Goal: Communication & Community: Answer question/provide support

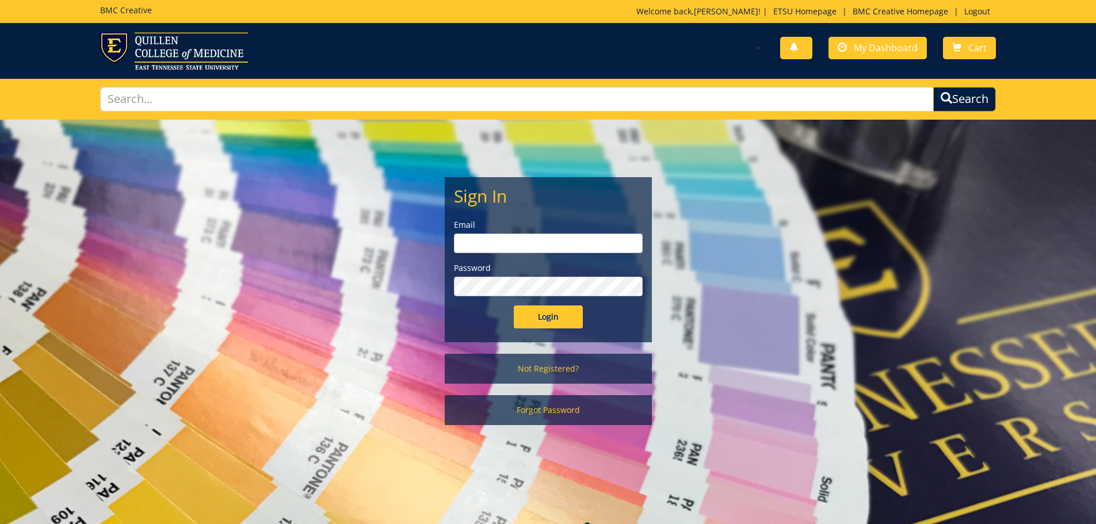
type input "[PERSON_NAME][EMAIL_ADDRESS][DOMAIN_NAME]"
click at [547, 317] on input "Login" at bounding box center [548, 316] width 69 height 23
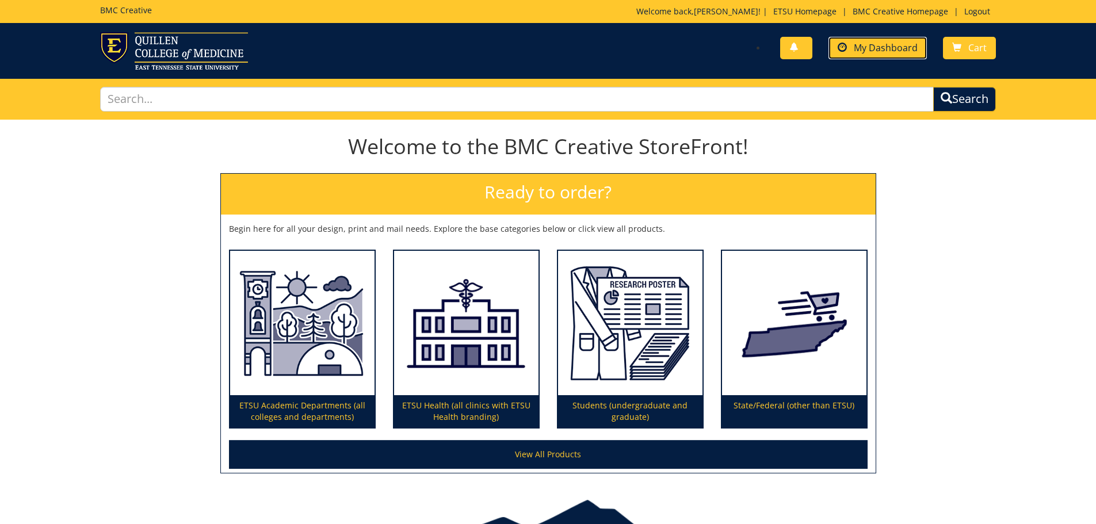
click at [884, 44] on span "My Dashboard" at bounding box center [885, 47] width 64 height 13
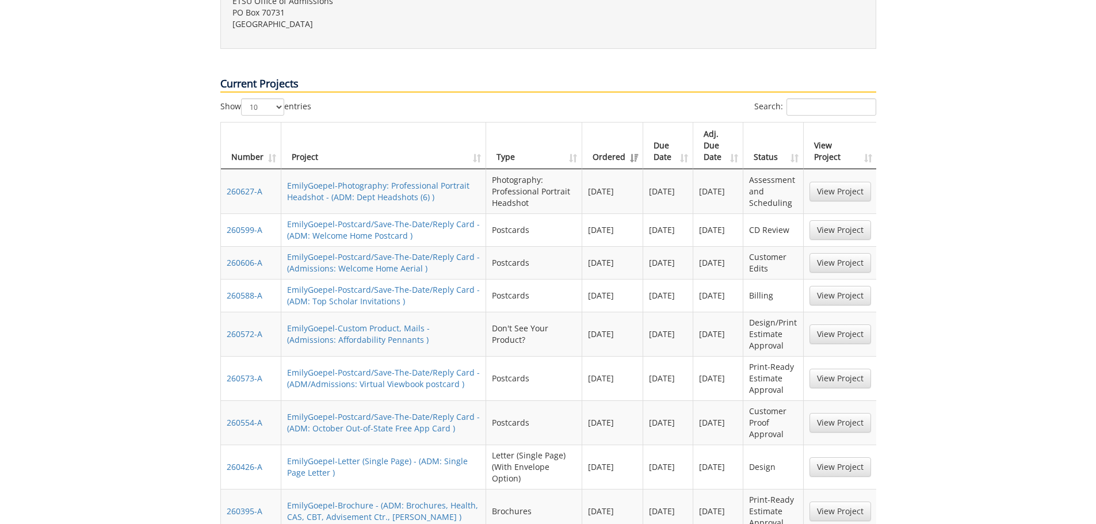
scroll to position [518, 0]
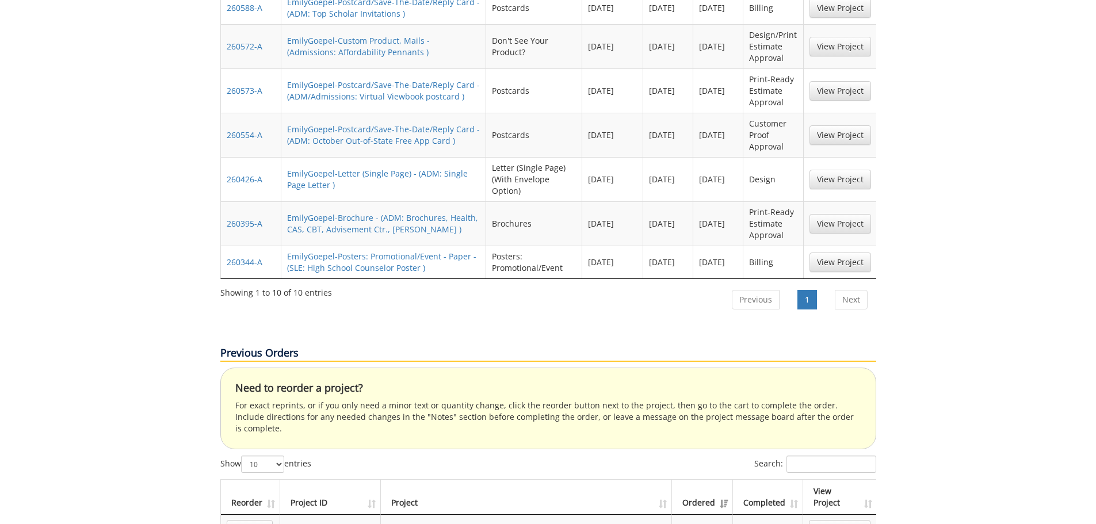
scroll to position [575, 0]
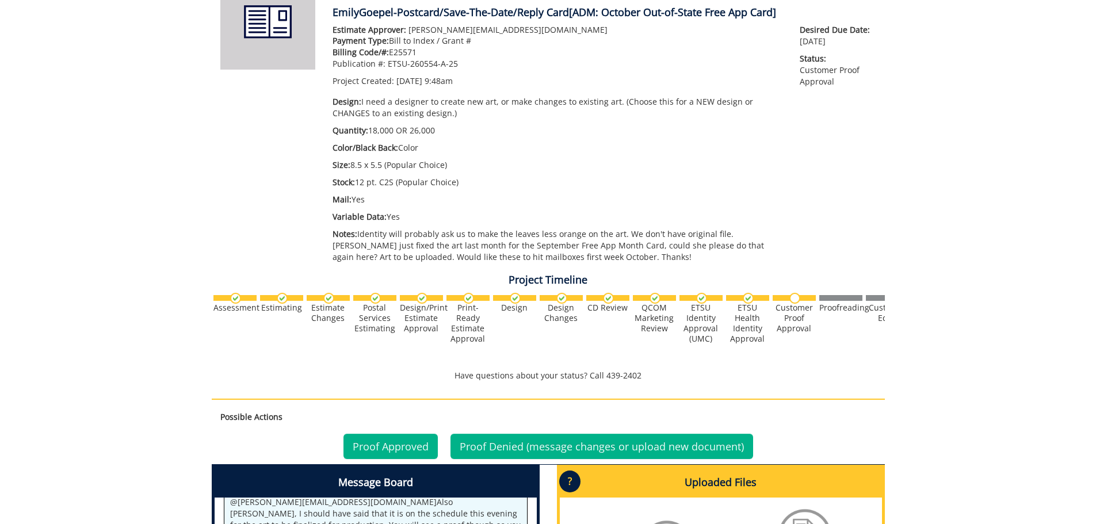
scroll to position [345, 0]
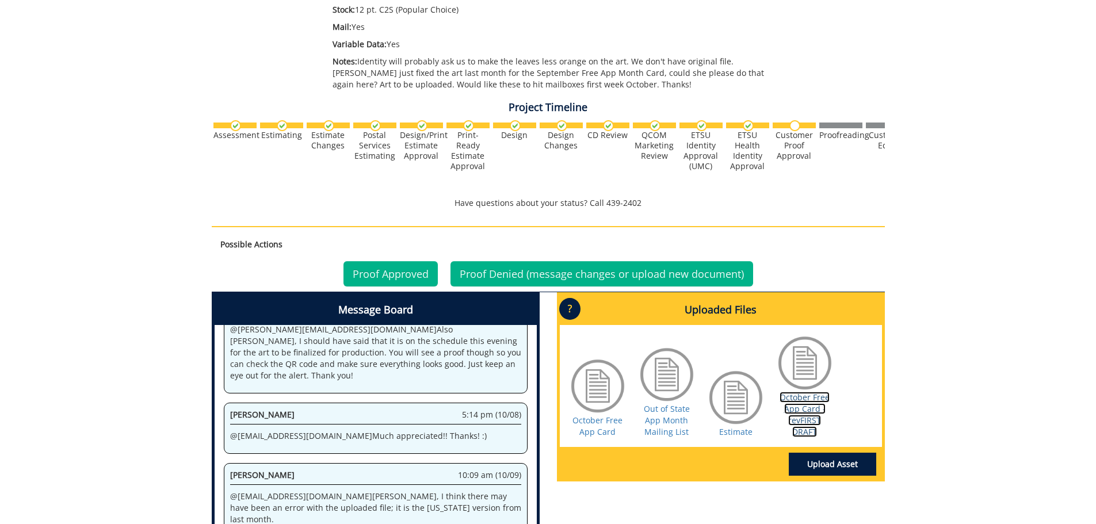
click at [801, 419] on link "October Free App Card - revFIRST DRAFT" at bounding box center [804, 414] width 50 height 45
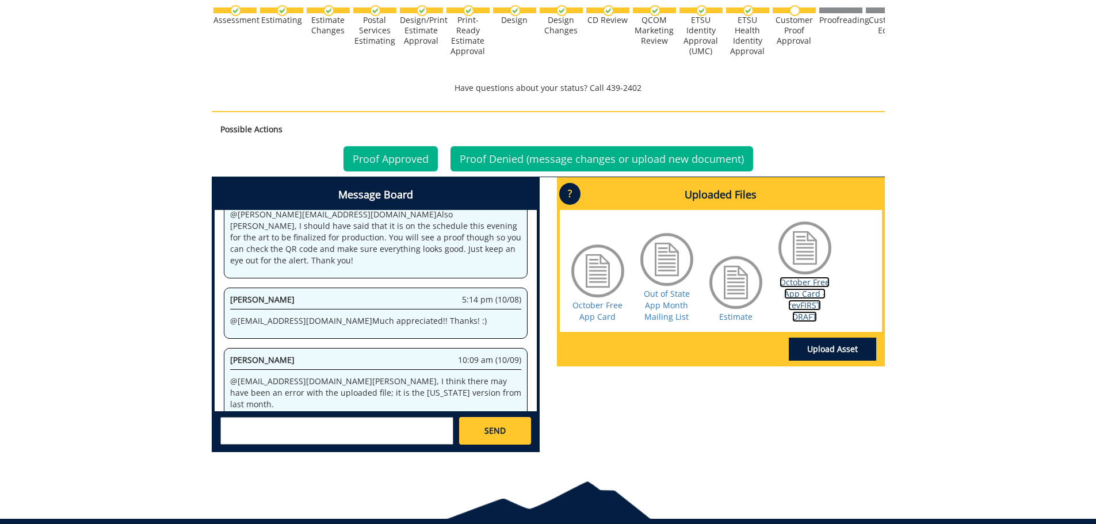
scroll to position [509, 0]
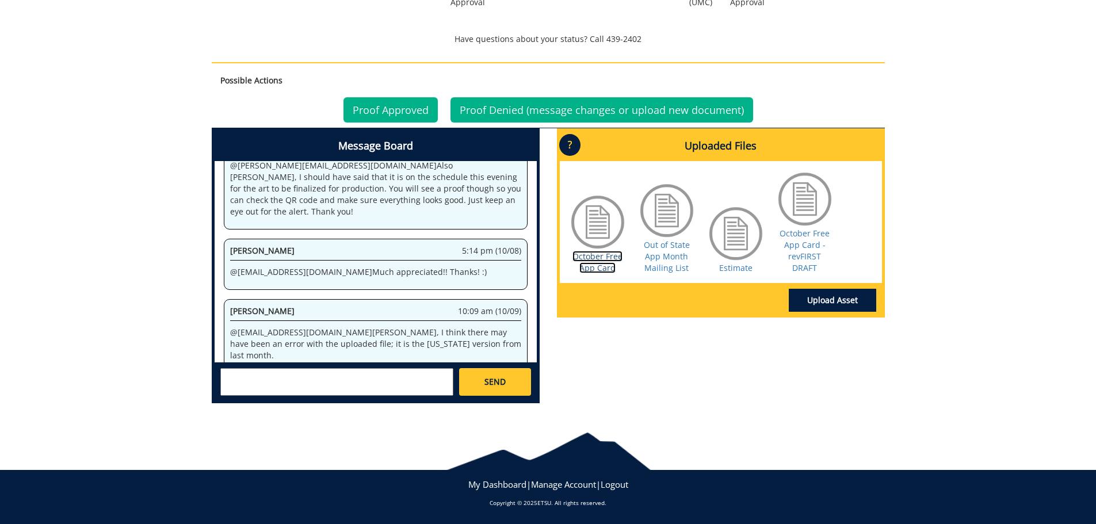
click at [586, 272] on link "October Free App Card" at bounding box center [597, 262] width 50 height 22
click at [292, 390] on textarea at bounding box center [336, 382] width 233 height 28
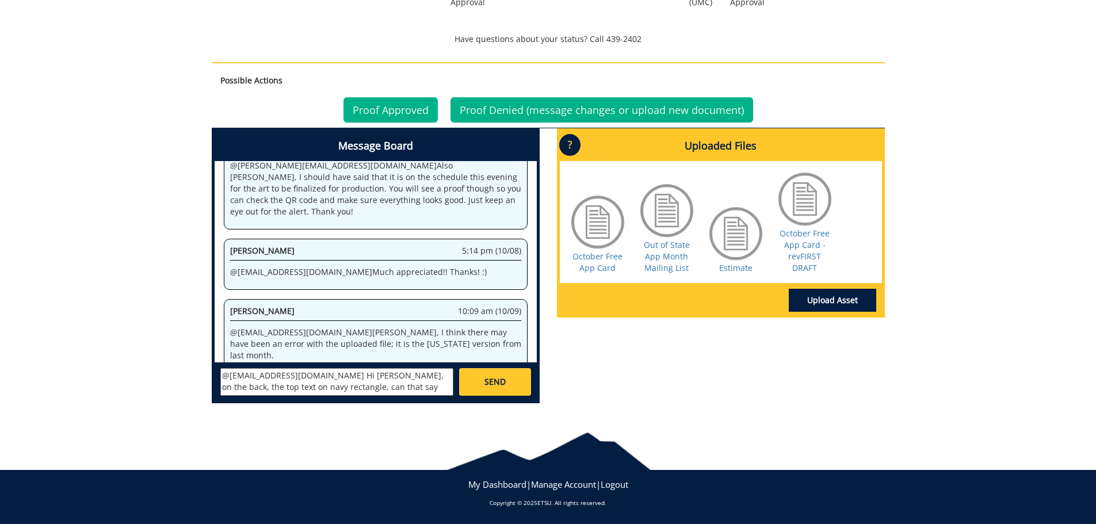
scroll to position [9, 0]
type textarea "@[EMAIL_ADDRESS][DOMAIN_NAME] Hi [PERSON_NAME], on the back, the top text on na…"
click at [511, 388] on link "SEND" at bounding box center [494, 382] width 71 height 28
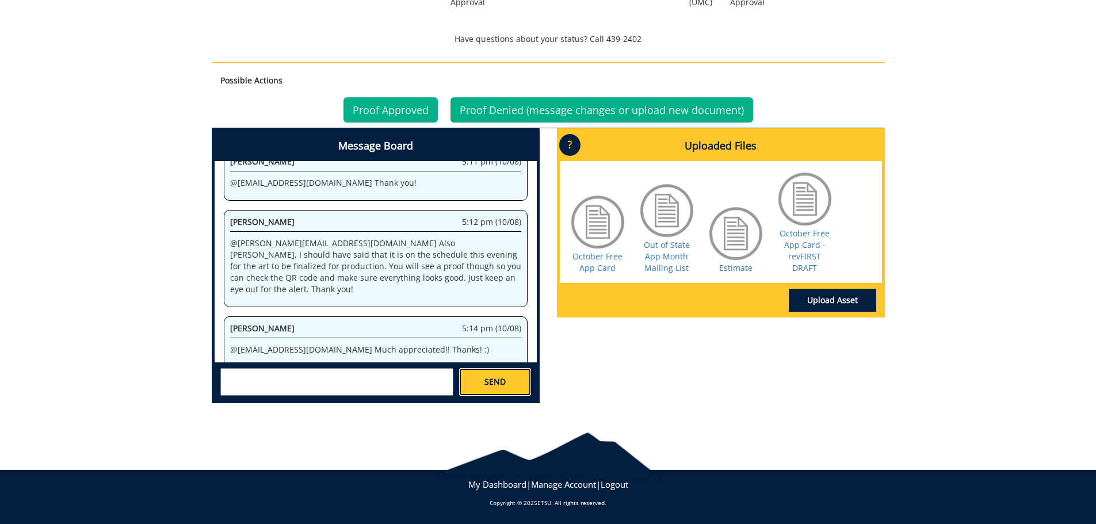
scroll to position [6307, 0]
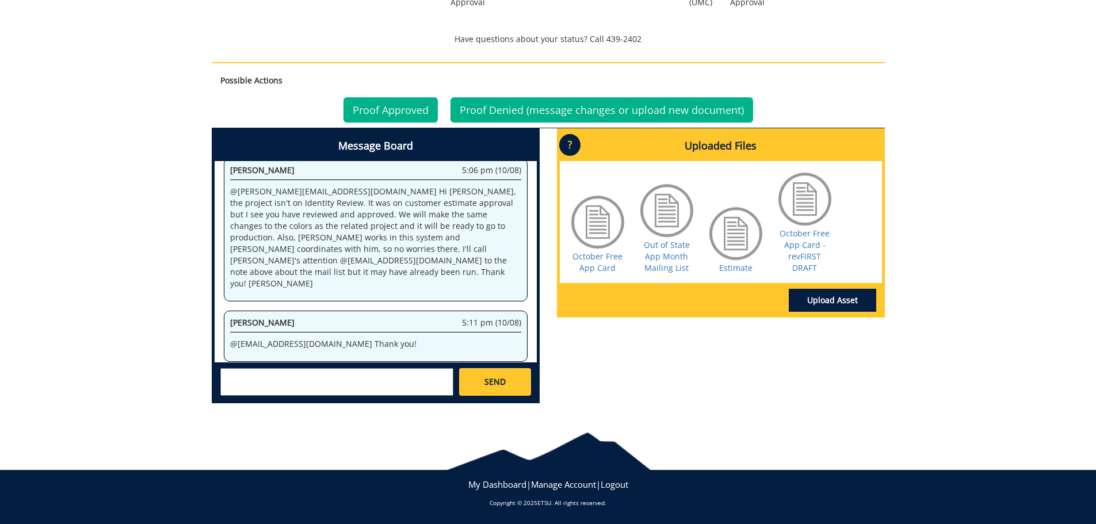
click at [327, 388] on textarea at bounding box center [336, 382] width 233 height 28
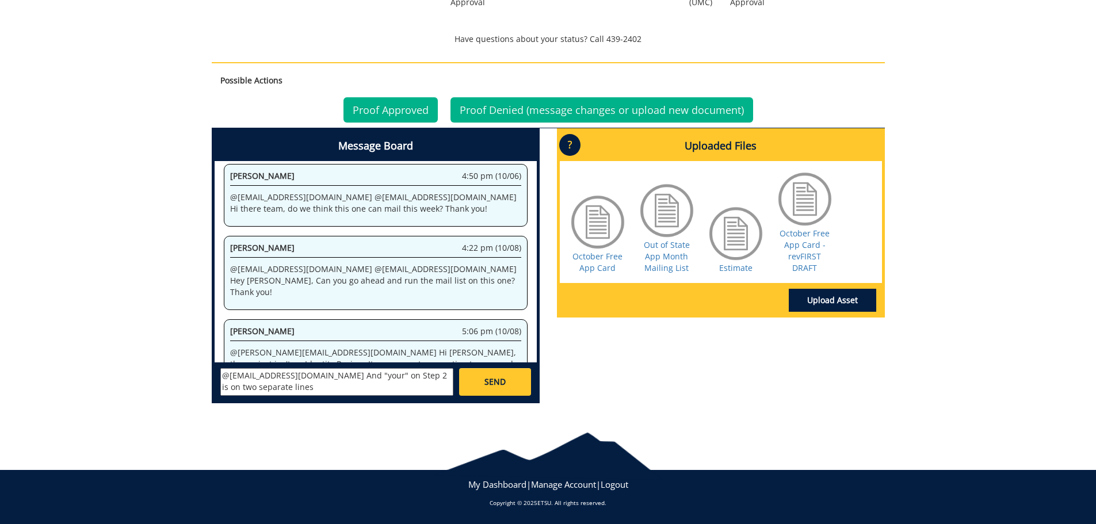
type textarea "@[EMAIL_ADDRESS][DOMAIN_NAME] And "your" on Step 2 is on two separate lines"
click at [488, 392] on link "SEND" at bounding box center [494, 382] width 71 height 28
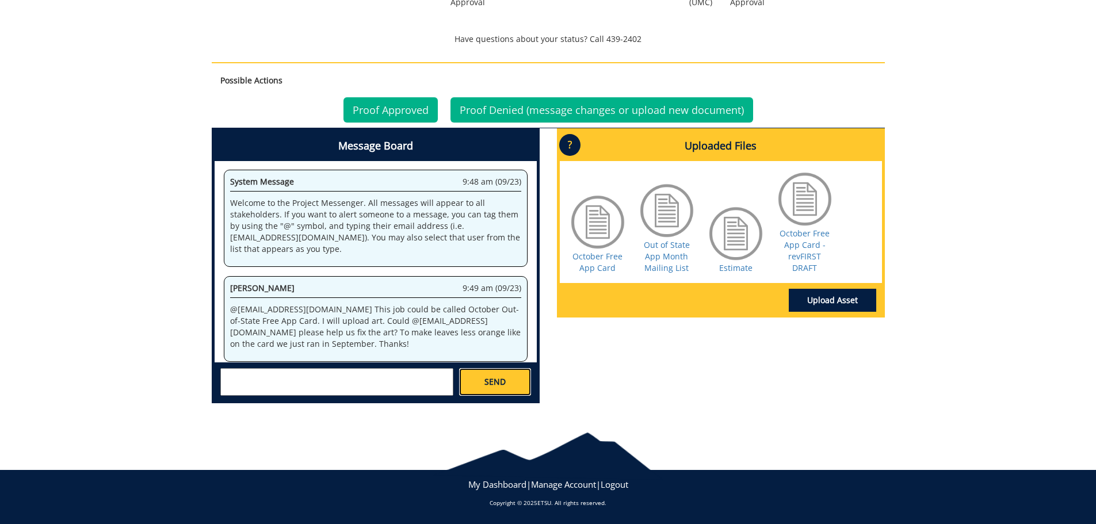
scroll to position [64673, 0]
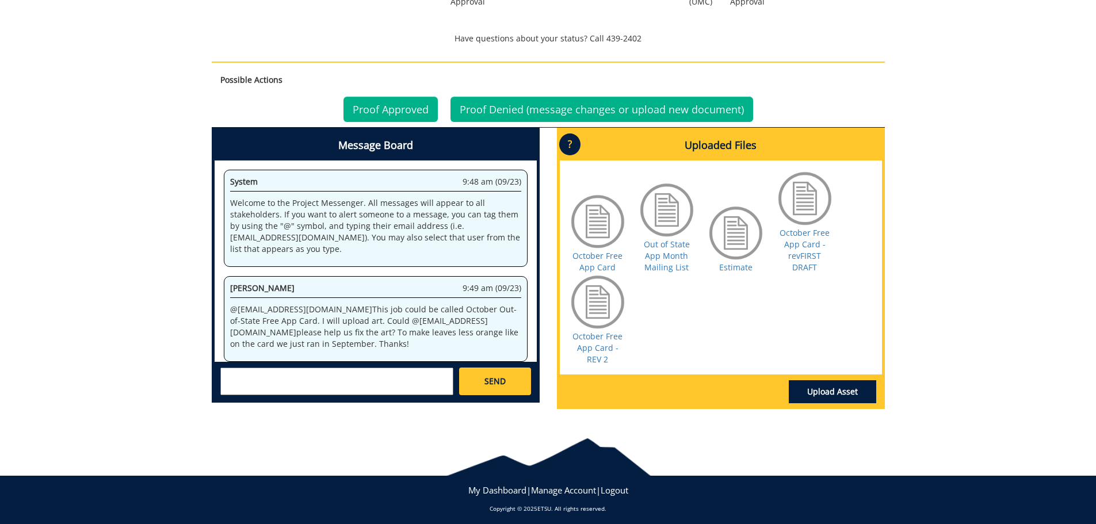
scroll to position [1168, 0]
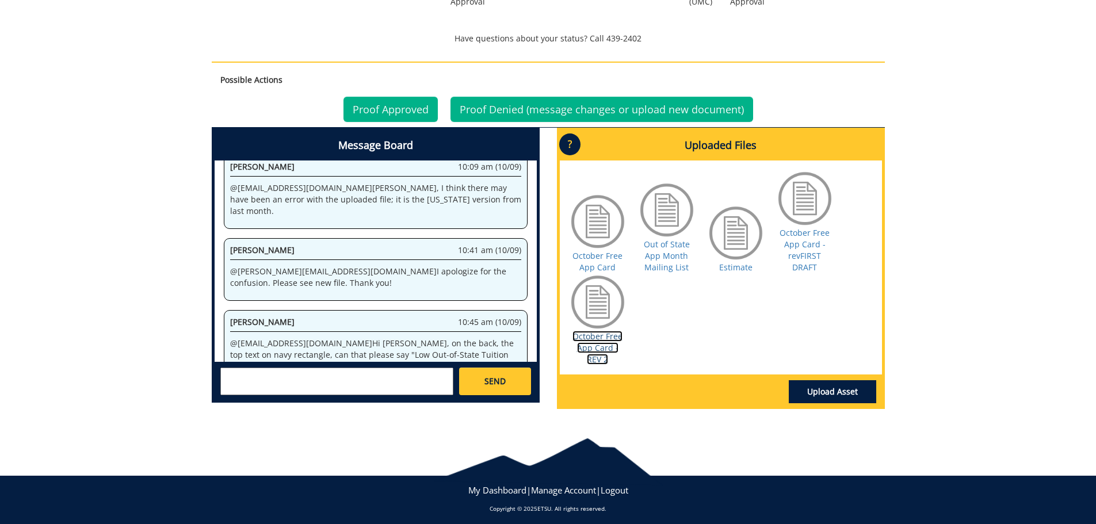
click at [602, 347] on link "October Free App Card - REV 2" at bounding box center [597, 348] width 50 height 34
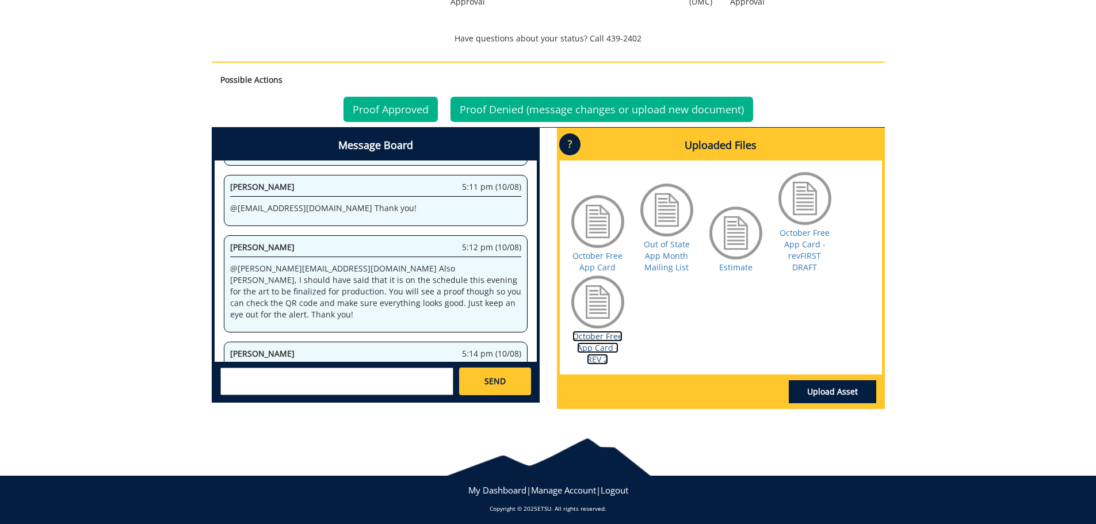
scroll to position [515, 0]
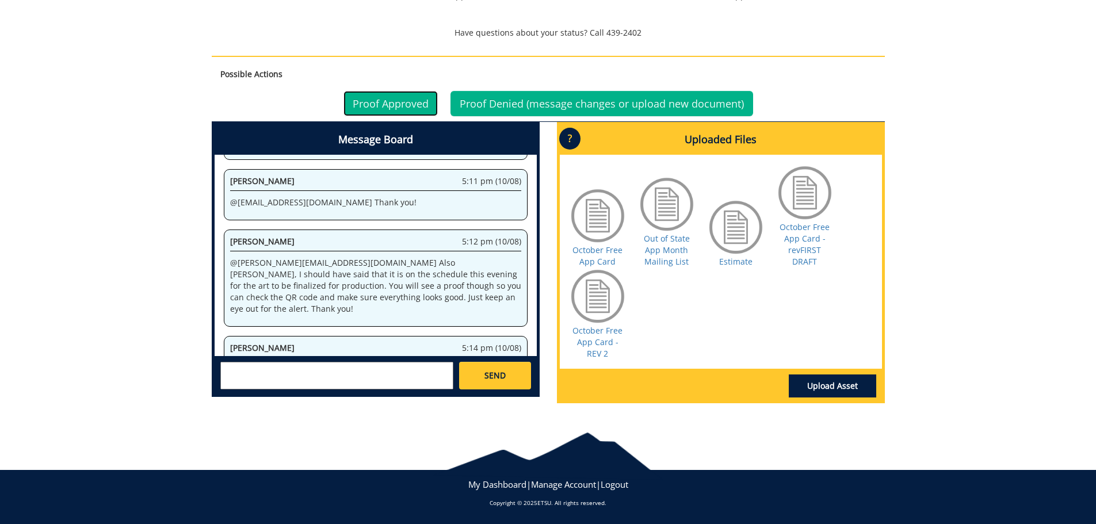
click at [391, 110] on link "Proof Approved" at bounding box center [390, 103] width 94 height 25
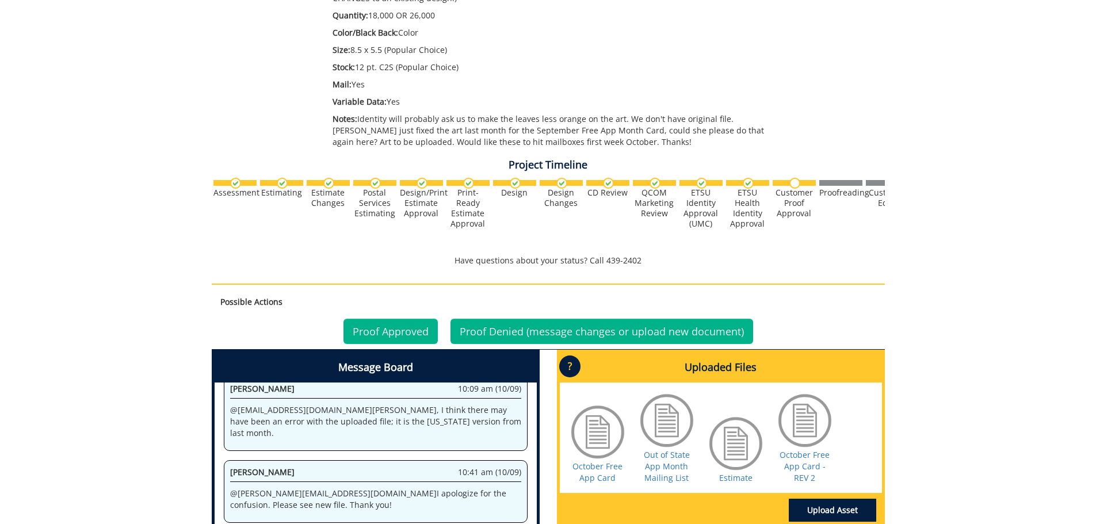
scroll to position [509, 0]
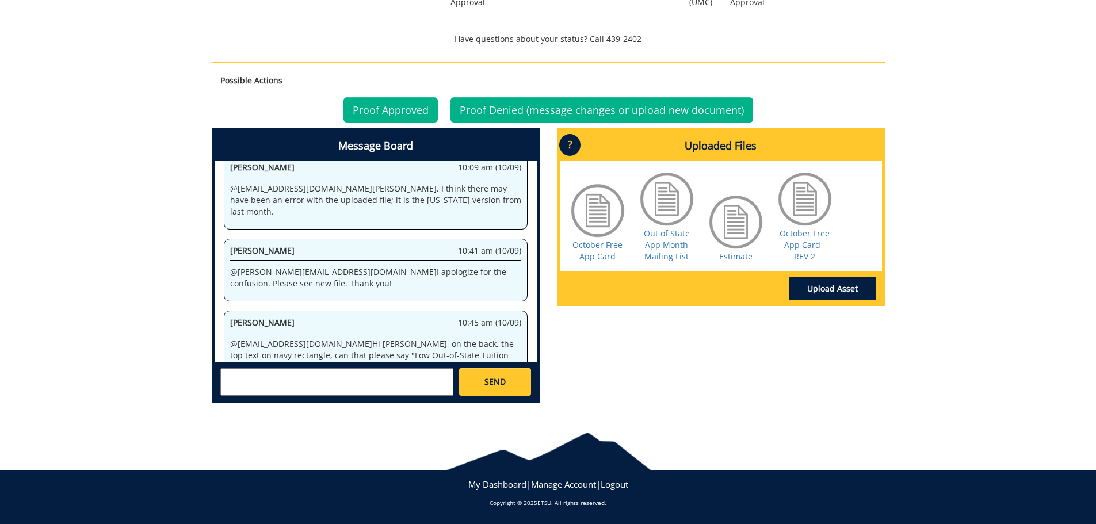
click at [366, 384] on textarea at bounding box center [336, 382] width 233 height 28
click at [391, 103] on link "Proof Approved" at bounding box center [390, 109] width 94 height 25
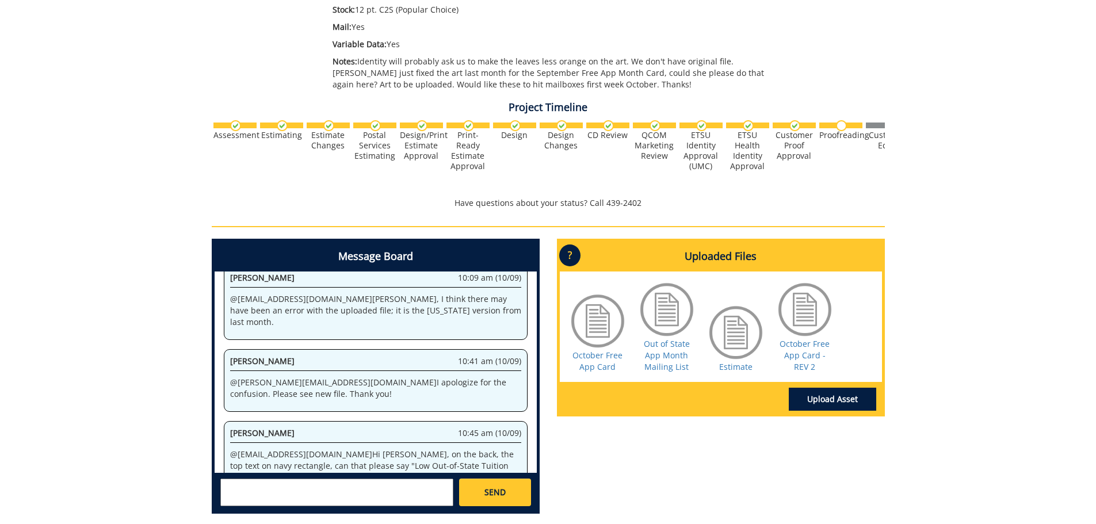
scroll to position [455, 0]
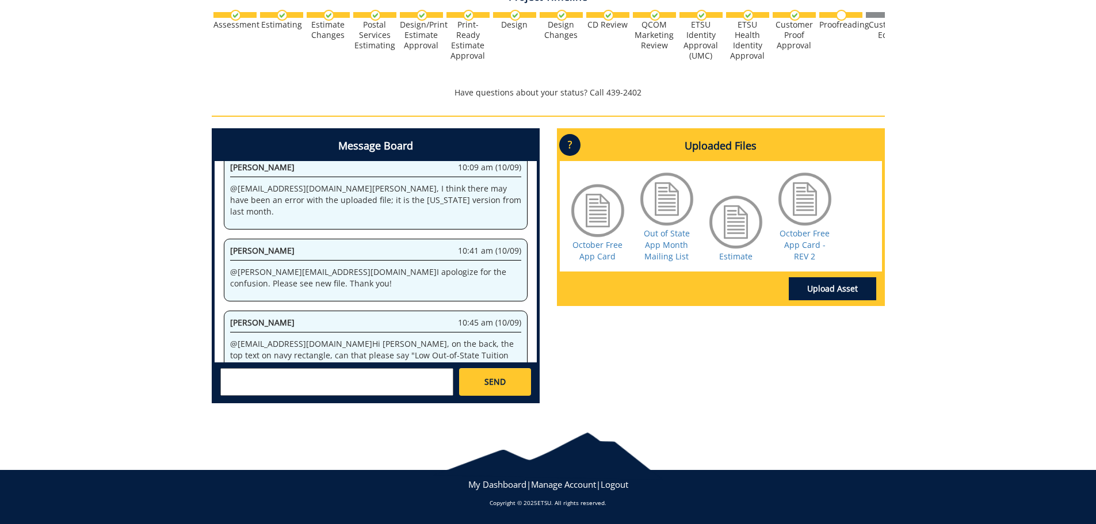
click at [347, 386] on textarea at bounding box center [336, 382] width 233 height 28
type textarea "@[EMAIL_ADDRESS][DOMAIN_NAME] Rev2 Looks good. Thanks!!"
click at [492, 368] on div "[PERSON_NAME] [EMAIL_ADDRESS][DOMAIN_NAME] [PERSON_NAME] [EMAIL_ADDRESS][DOMAIN…" at bounding box center [376, 381] width 322 height 38
click at [491, 377] on span "SEND" at bounding box center [494, 382] width 21 height 12
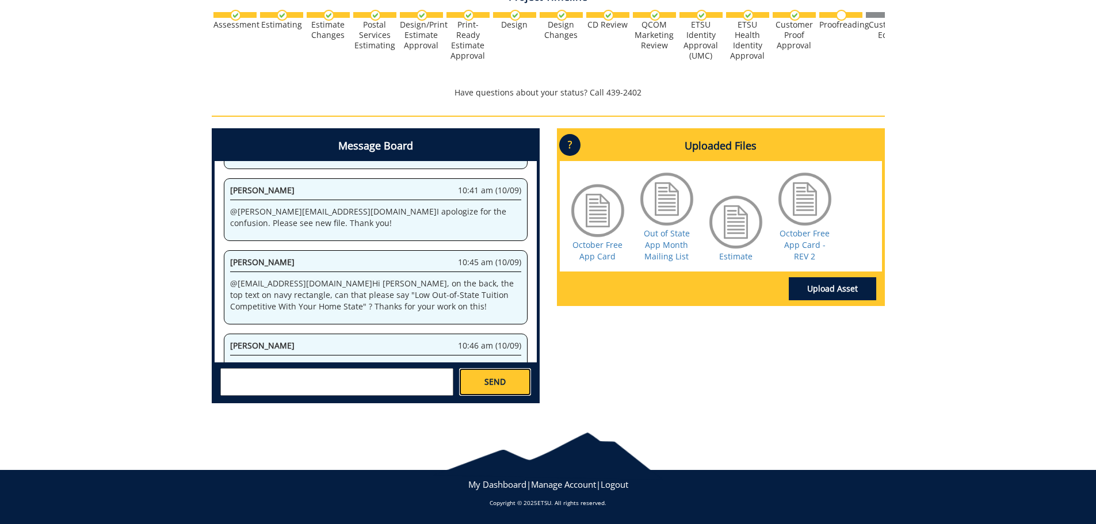
scroll to position [4070, 0]
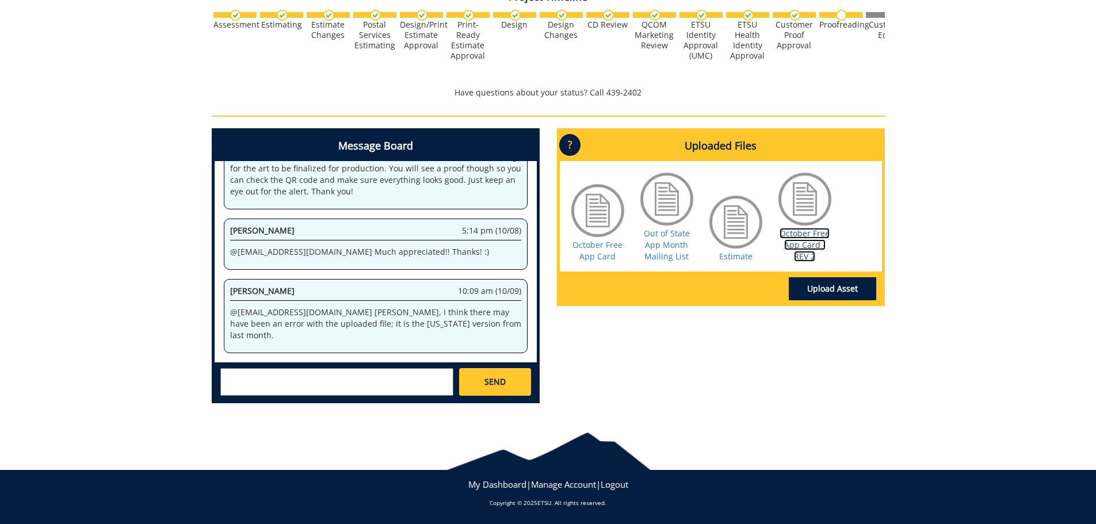
click at [810, 244] on link "October Free App Card - REV 2" at bounding box center [804, 245] width 50 height 34
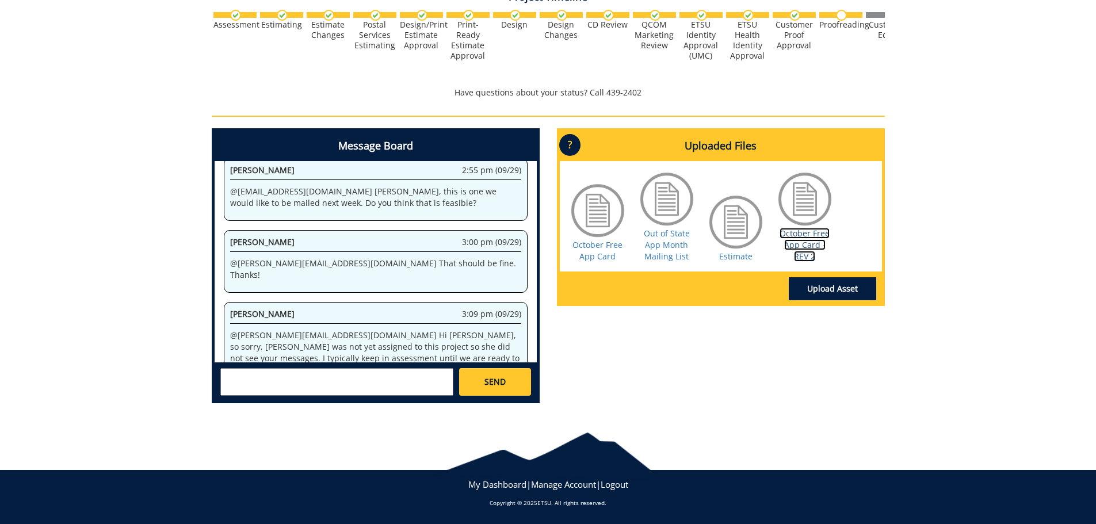
scroll to position [18637, 0]
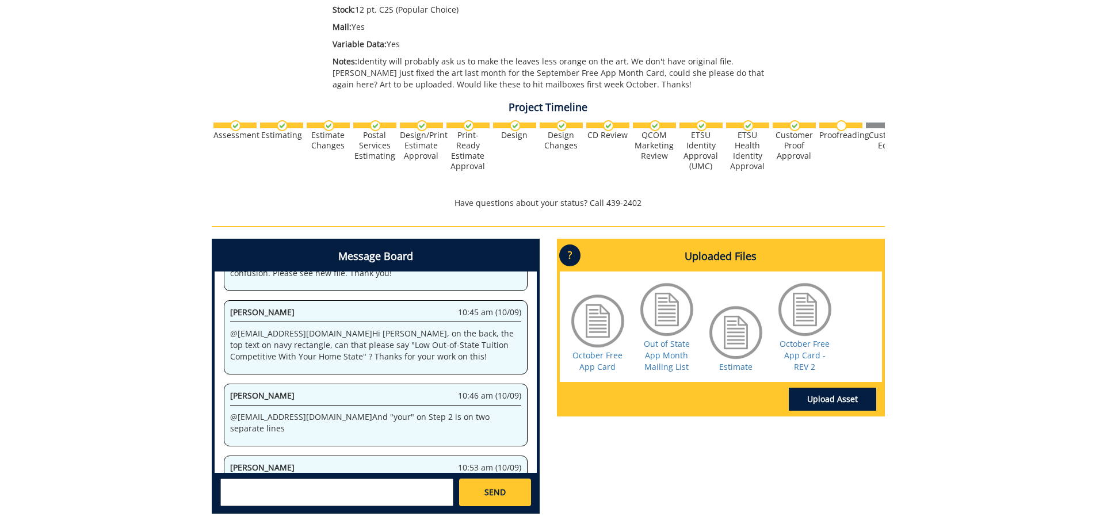
scroll to position [455, 0]
